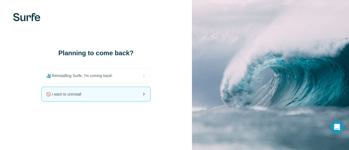
click at [88, 100] on div "🚫 I want to uninstall" at bounding box center [96, 94] width 109 height 14
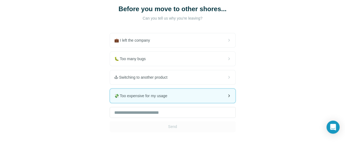
scroll to position [37, 0]
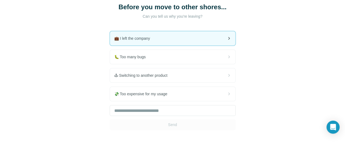
click at [114, 41] on span "💼 I left the company" at bounding box center [134, 38] width 40 height 5
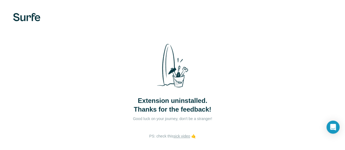
scroll to position [28, 0]
